Goal: Task Accomplishment & Management: Manage account settings

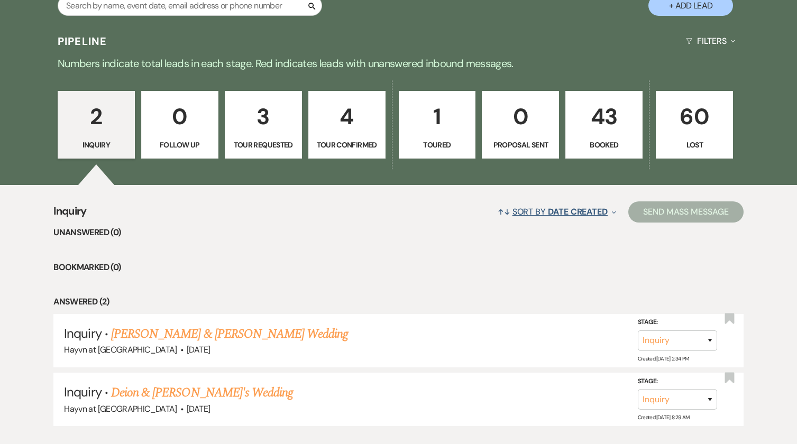
scroll to position [582, 0]
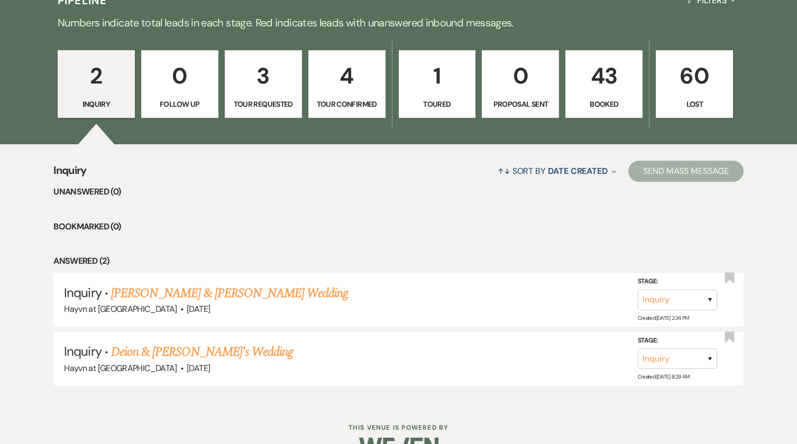
click at [613, 85] on p "43" at bounding box center [603, 75] width 63 height 35
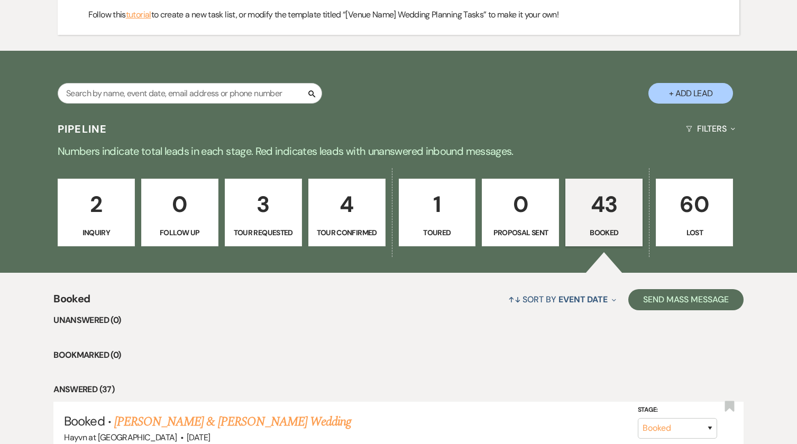
scroll to position [423, 0]
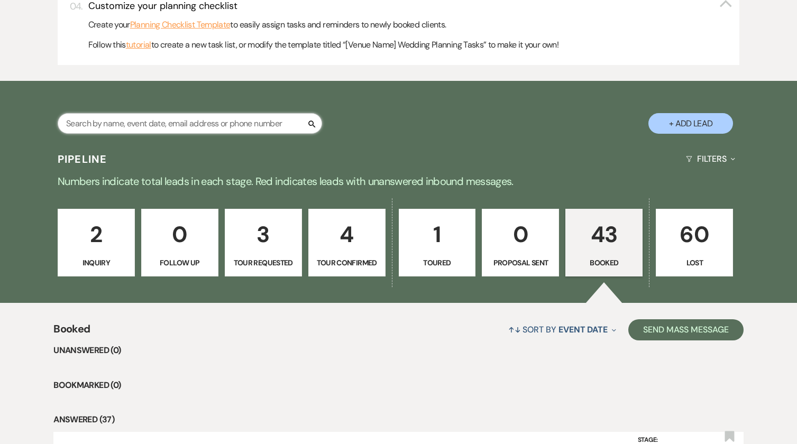
click at [189, 123] on input "text" at bounding box center [190, 123] width 264 height 21
type input "karsyn"
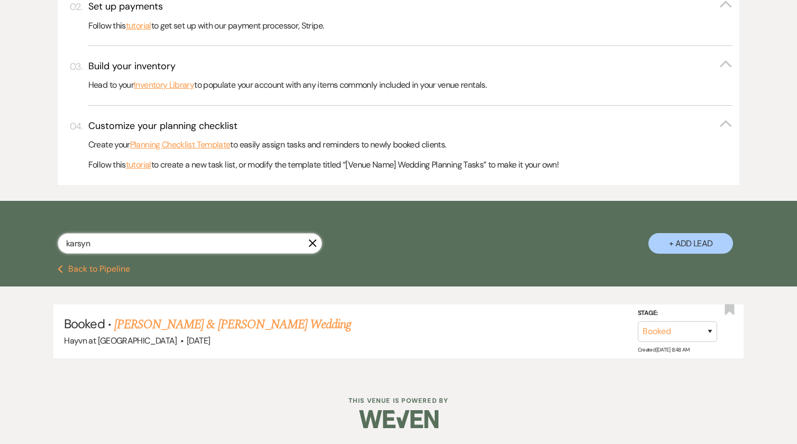
scroll to position [303, 0]
click at [266, 323] on link "[PERSON_NAME] & [PERSON_NAME] Wedding" at bounding box center [232, 324] width 237 height 19
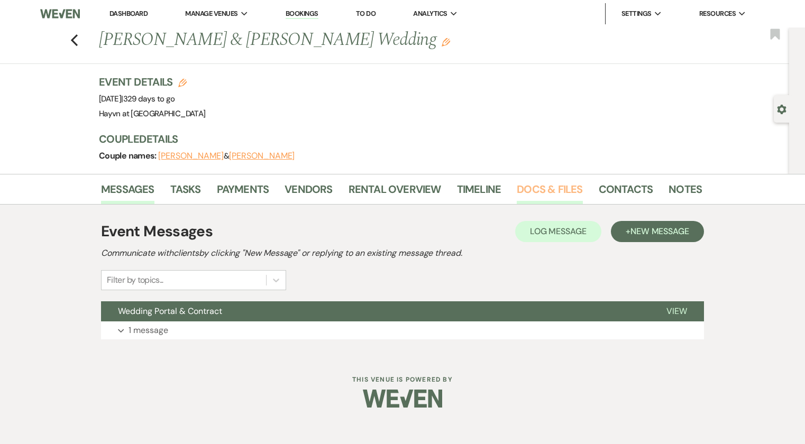
click at [567, 191] on link "Docs & Files" at bounding box center [550, 192] width 66 height 23
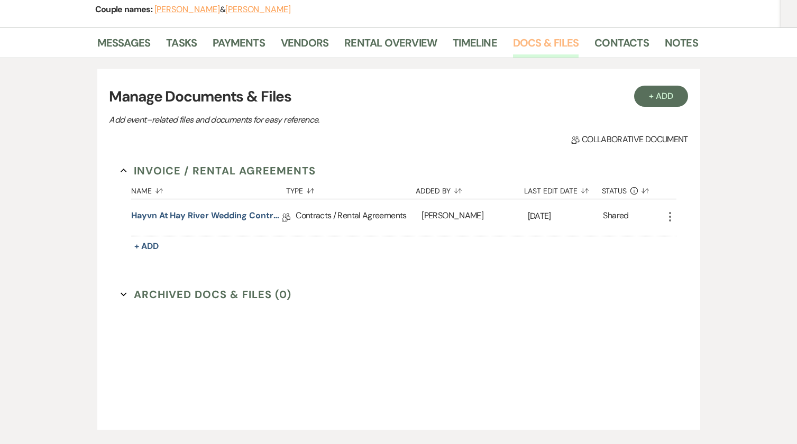
scroll to position [211, 0]
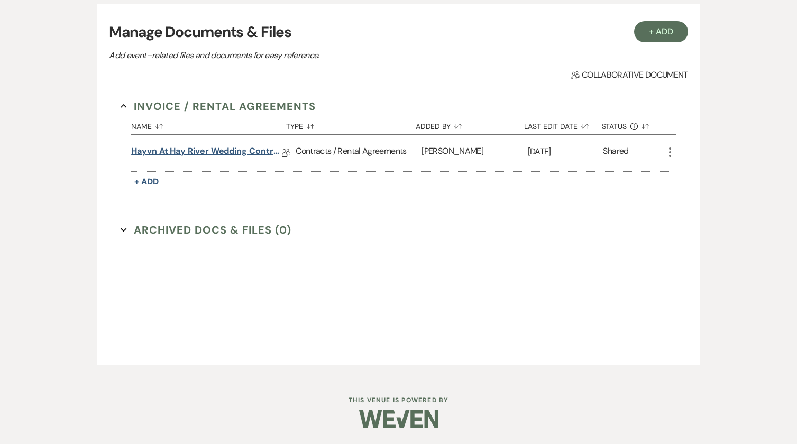
click at [211, 151] on link "Hayvn at Hay River Wedding Contract" at bounding box center [206, 153] width 151 height 16
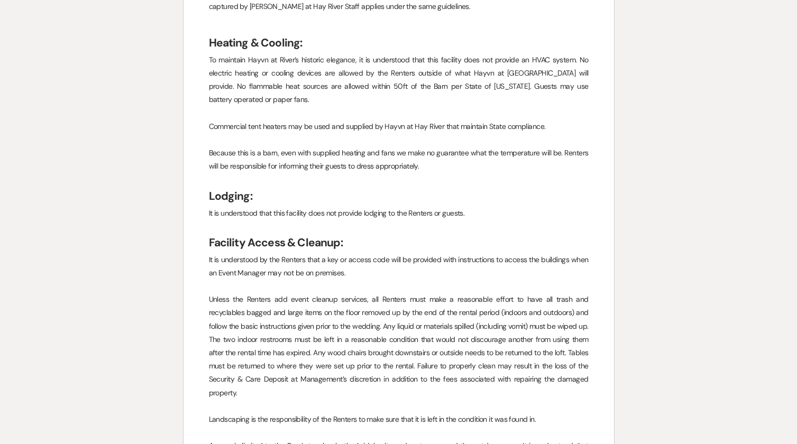
scroll to position [3437, 0]
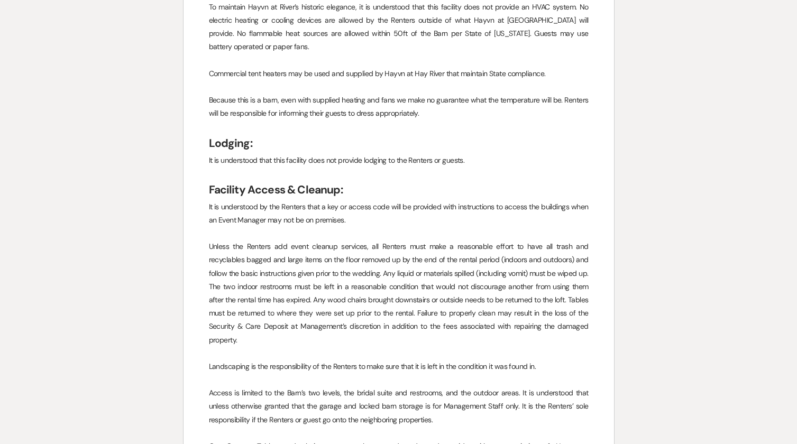
drag, startPoint x: 253, startPoint y: 307, endPoint x: 205, endPoint y: 172, distance: 143.0
copy div "Loremips Dolors & Ametcon: Ad el seddoeiusm te inc Utlabor etdo m ali en admini…"
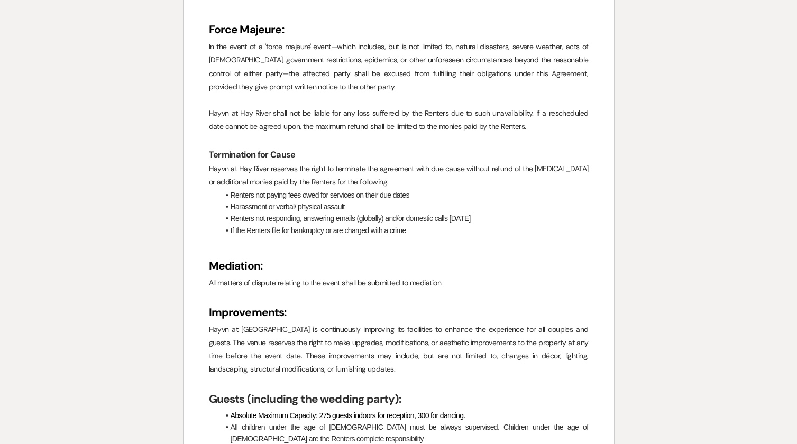
scroll to position [1057, 0]
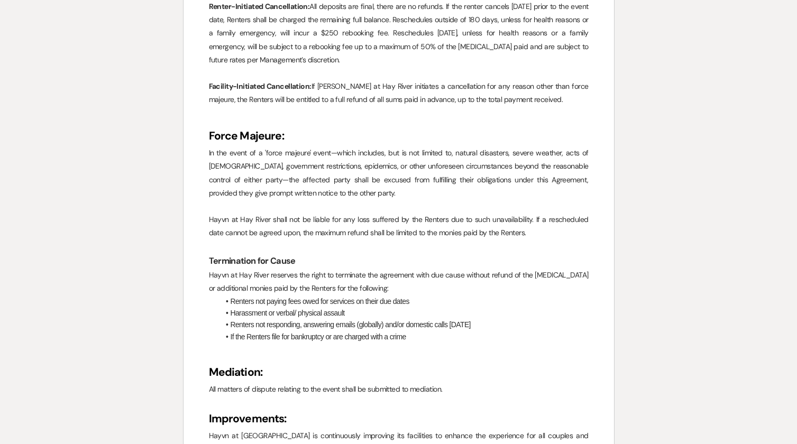
click at [462, 130] on h2 "Force Majeure:" at bounding box center [399, 136] width 380 height 20
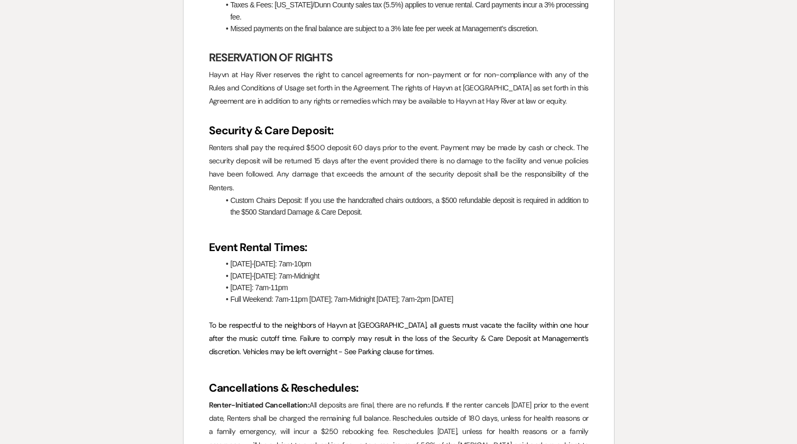
scroll to position [740, 0]
